Goal: Use online tool/utility: Utilize a website feature to perform a specific function

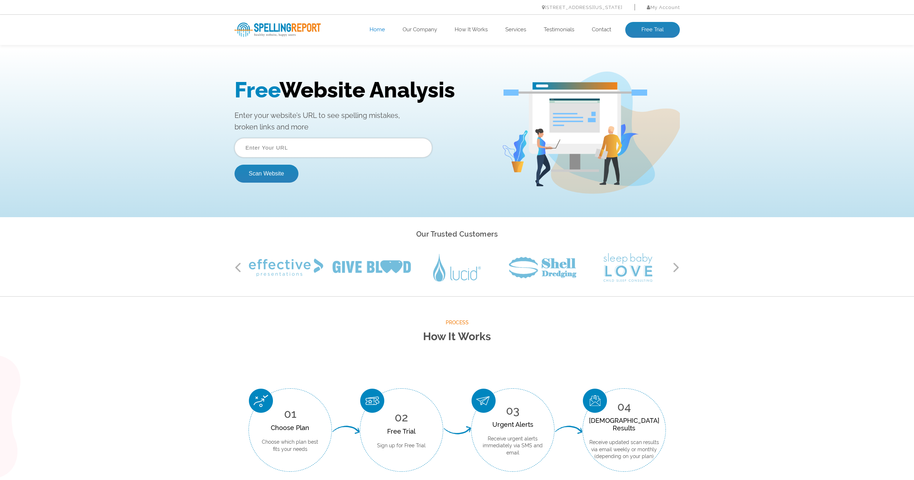
click at [280, 148] on input "text" at bounding box center [334, 147] width 198 height 19
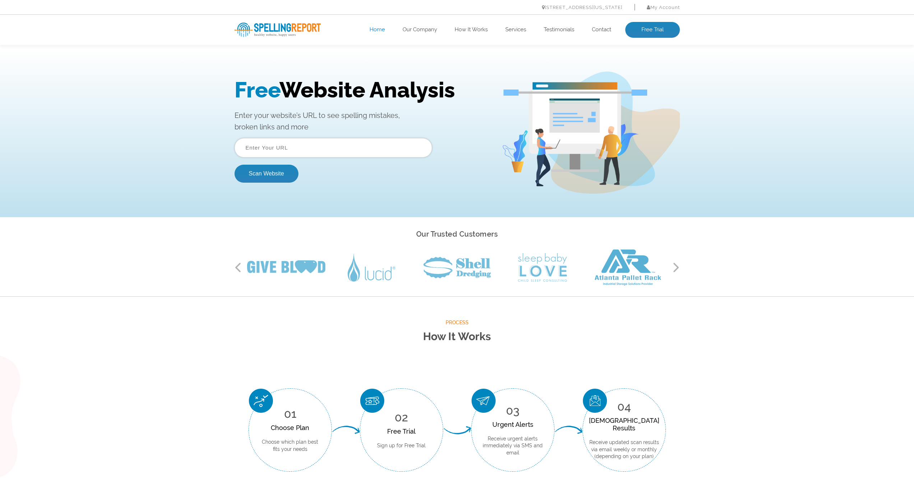
click at [357, 148] on input "text" at bounding box center [334, 147] width 198 height 19
paste input "https://sisecamtiendaonline.es"
type input "https://sisecamtiendaonline.es"
click at [267, 174] on button "Scan Website" at bounding box center [267, 174] width 64 height 18
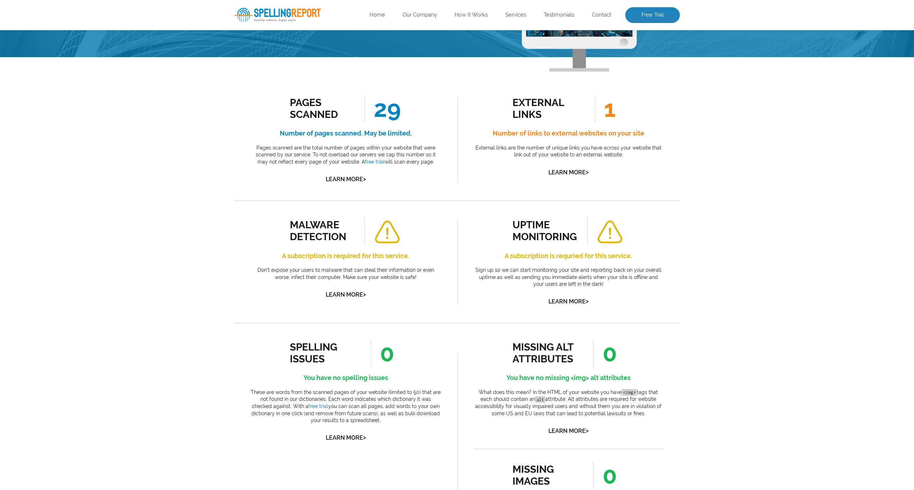
scroll to position [97, 0]
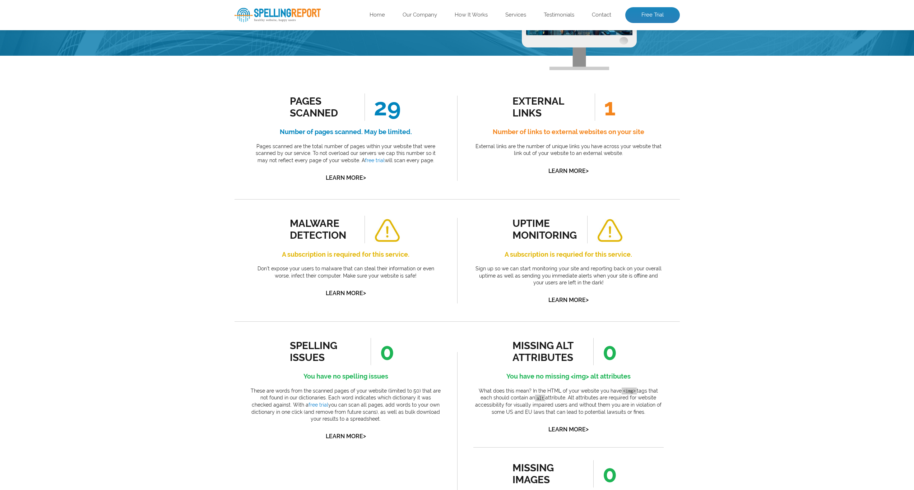
click at [353, 290] on link "Learn More >" at bounding box center [346, 293] width 40 height 7
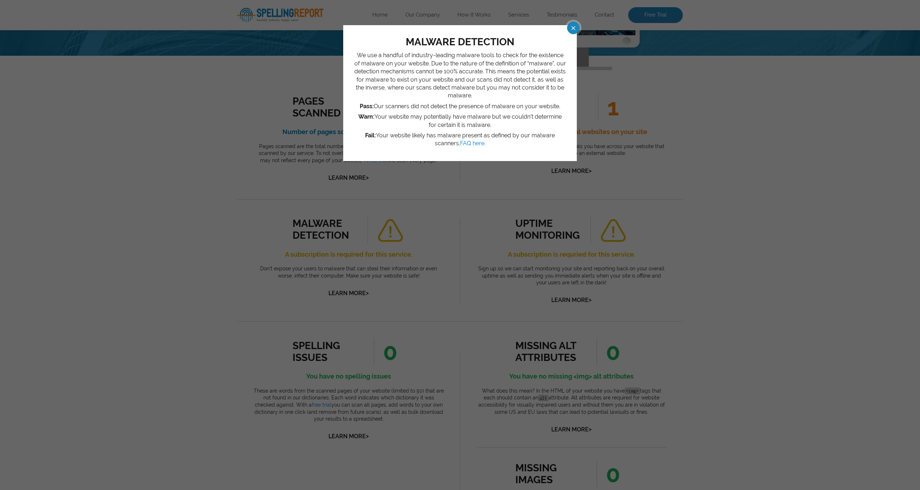
click at [573, 28] on span at bounding box center [566, 28] width 13 height 13
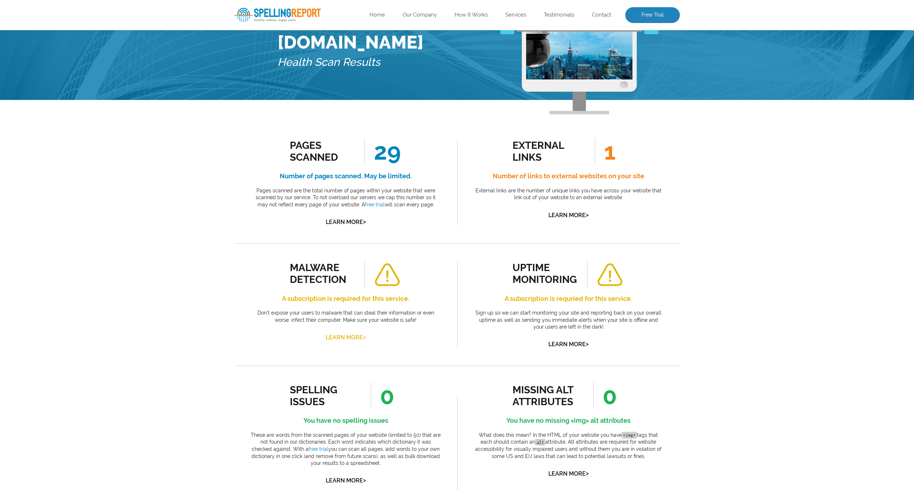
scroll to position [96, 0]
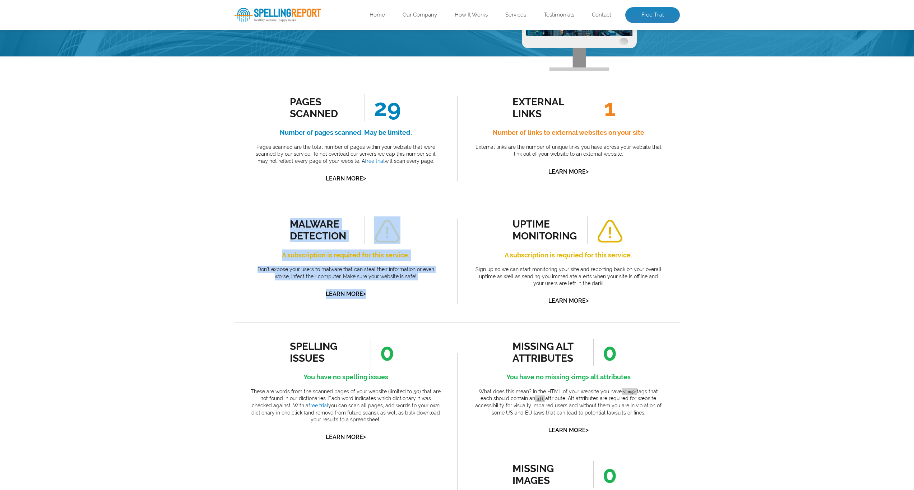
drag, startPoint x: 270, startPoint y: 215, endPoint x: 421, endPoint y: 293, distance: 170.3
click at [421, 293] on div "malware detection A subscription is required for this service. Don’t expose you…" at bounding box center [346, 261] width 223 height 122
copy div "malware detection A subscription is required for this service. Don’t expose you…"
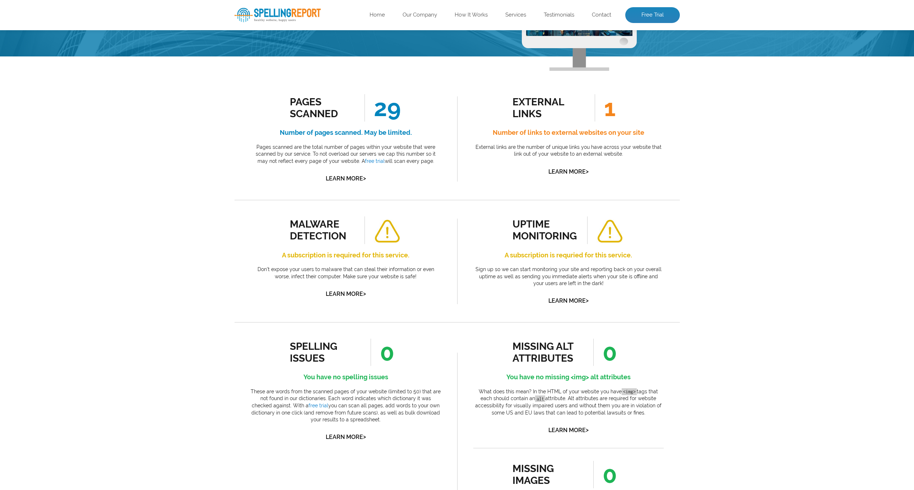
drag, startPoint x: 740, startPoint y: 265, endPoint x: 697, endPoint y: 240, distance: 49.9
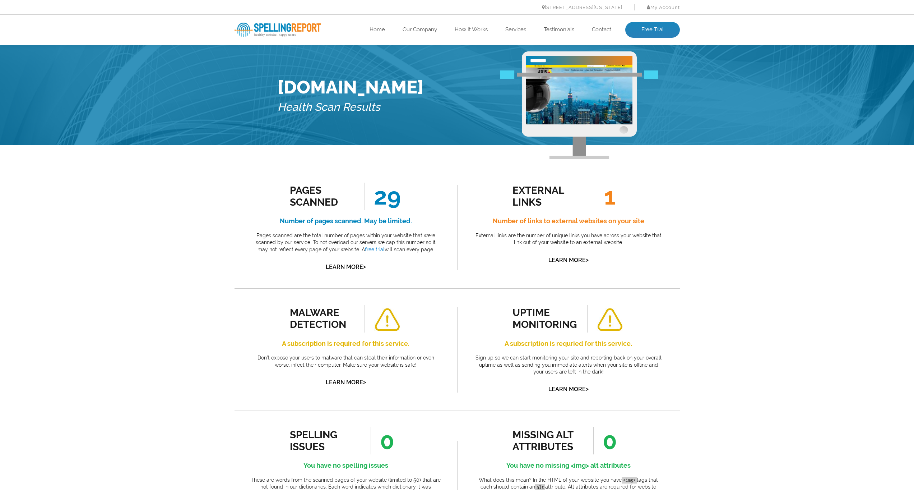
scroll to position [25, 0]
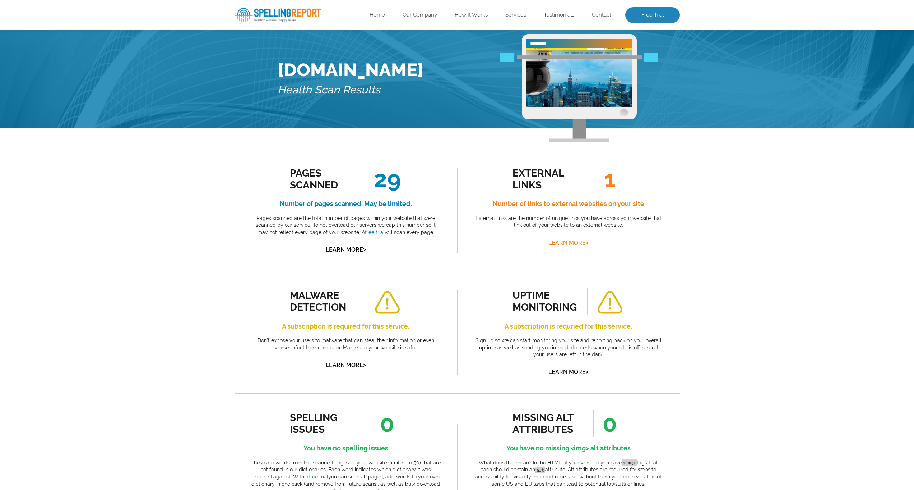
click at [579, 241] on link "Learn More >" at bounding box center [569, 242] width 40 height 7
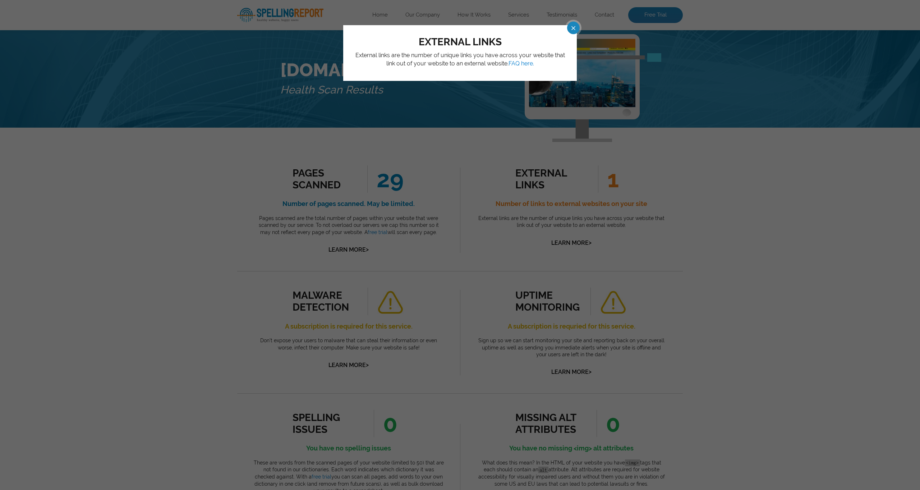
click at [573, 28] on span at bounding box center [566, 28] width 13 height 13
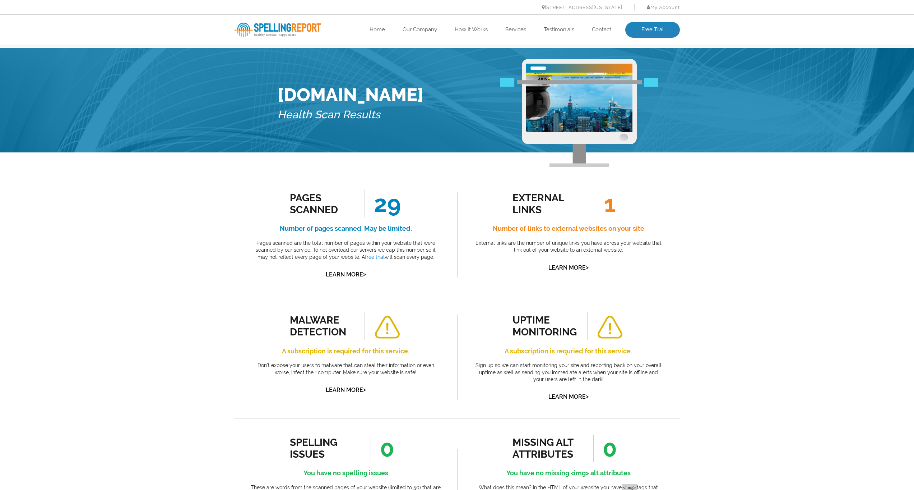
scroll to position [0, 0]
click at [651, 32] on link "Free Trial" at bounding box center [652, 30] width 55 height 16
